Goal: Browse casually: Explore the website without a specific task or goal

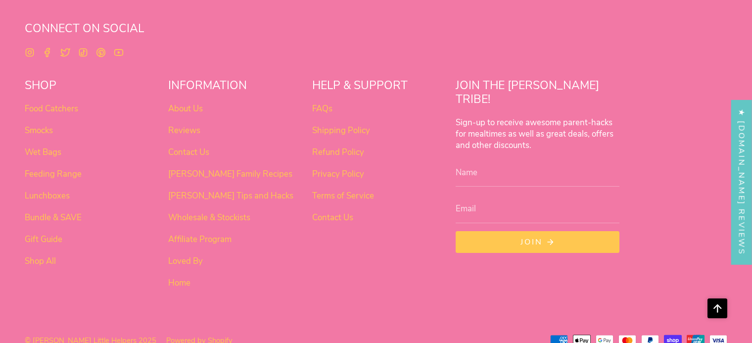
scroll to position [622, 0]
